Goal: Information Seeking & Learning: Learn about a topic

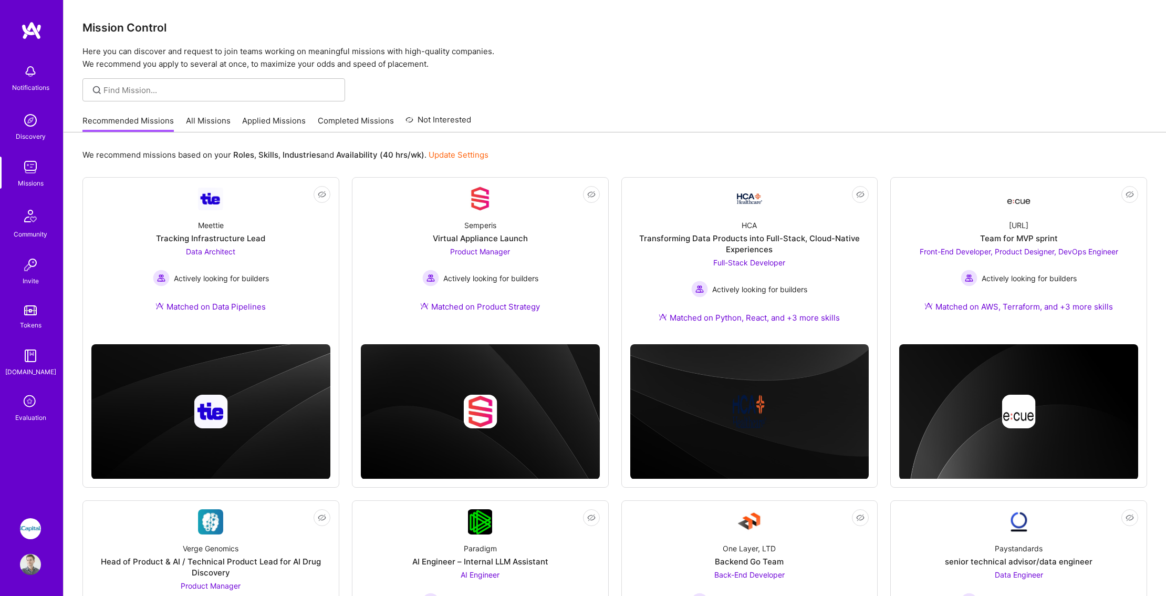
click at [27, 519] on img at bounding box center [30, 528] width 21 height 21
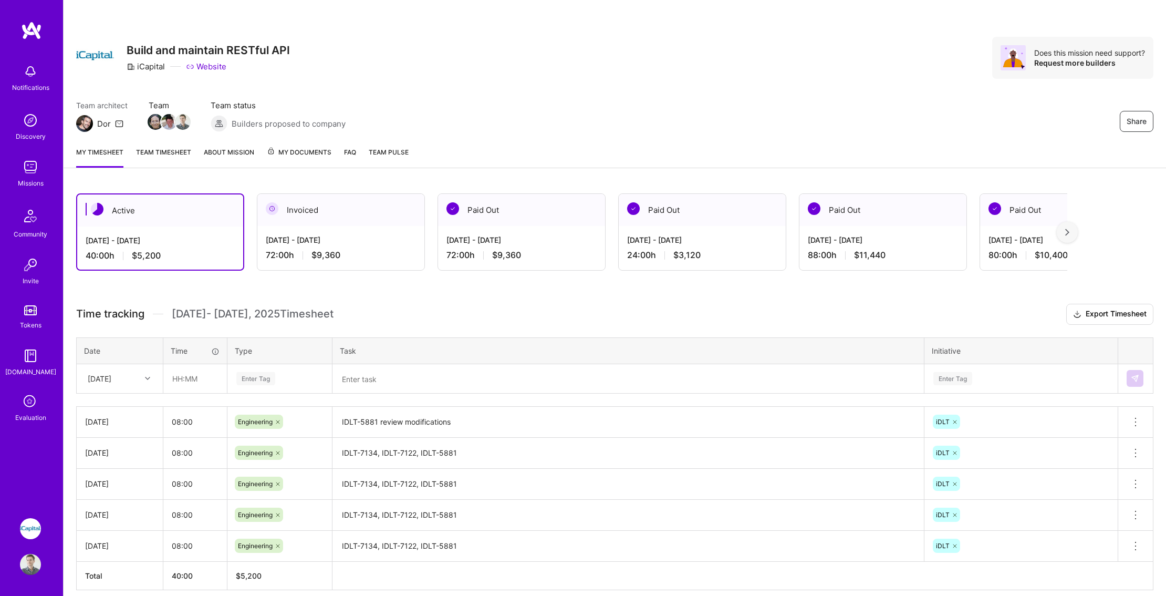
click at [38, 165] on img at bounding box center [30, 167] width 21 height 21
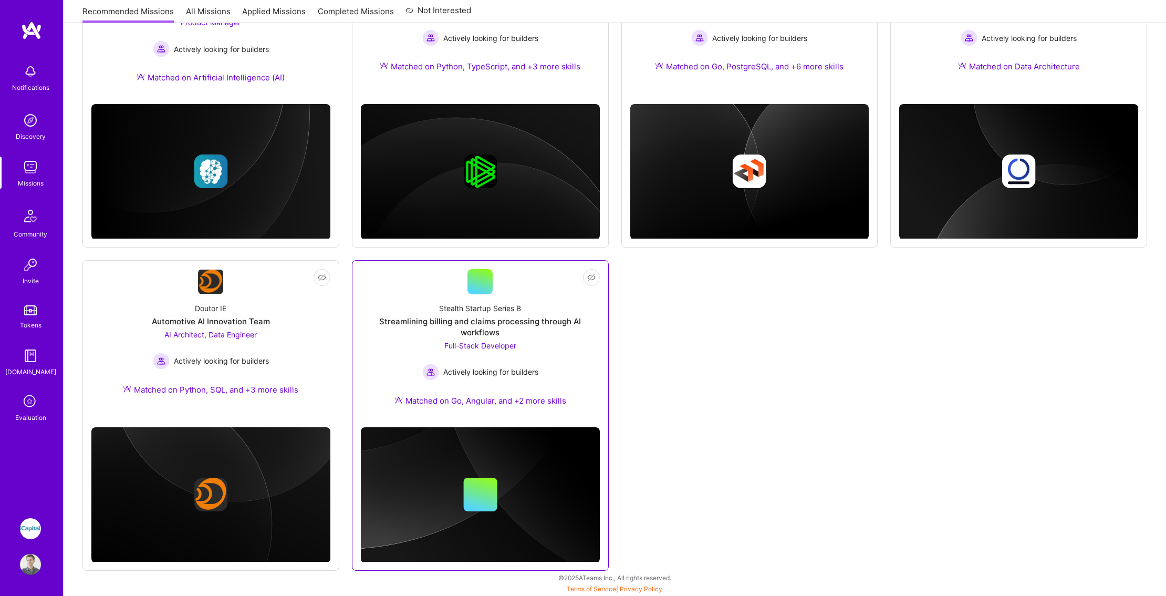
scroll to position [562, 0]
click at [466, 324] on div "Streamlining billing and claims processing through AI workflows" at bounding box center [480, 327] width 239 height 22
